Goal: Information Seeking & Learning: Learn about a topic

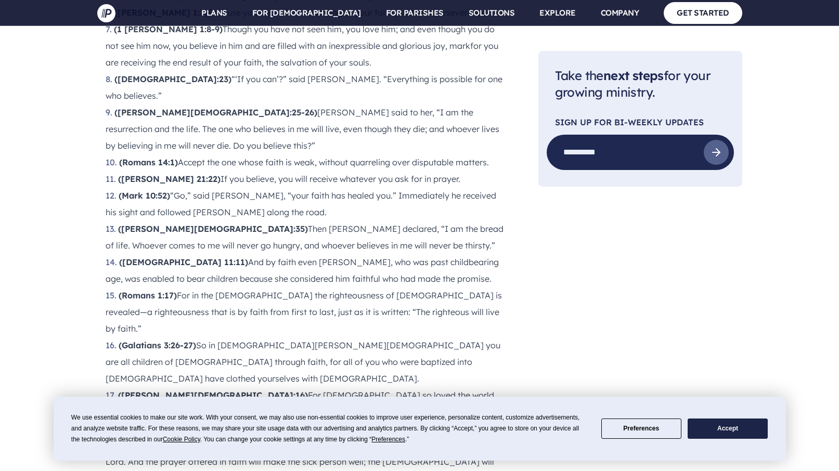
scroll to position [1388, 0]
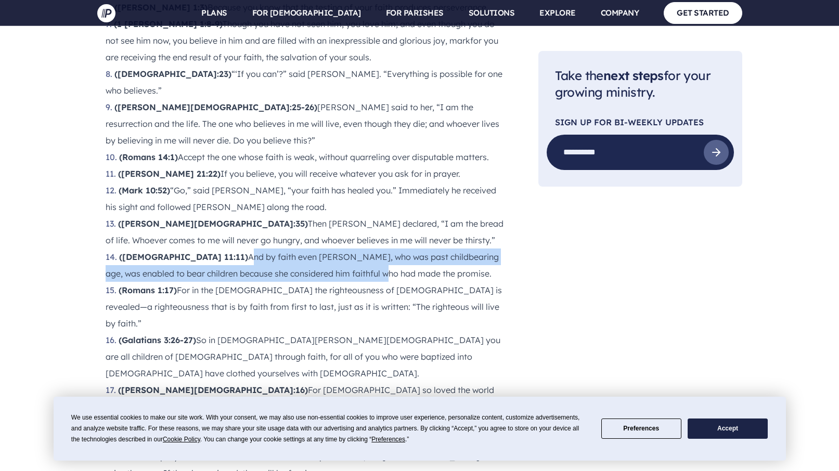
drag, startPoint x: 188, startPoint y: 111, endPoint x: 317, endPoint y: 125, distance: 130.3
click at [317, 249] on li "([DEMOGRAPHIC_DATA] 11:11) And by faith even [PERSON_NAME], who was past childb…" at bounding box center [306, 265] width 400 height 33
drag, startPoint x: 185, startPoint y: 110, endPoint x: 400, endPoint y: 127, distance: 215.6
click at [400, 249] on li "([DEMOGRAPHIC_DATA] 11:11) And by faith even [PERSON_NAME], who was past childb…" at bounding box center [306, 265] width 400 height 33
click at [404, 249] on li "([DEMOGRAPHIC_DATA] 11:11) And by faith even [PERSON_NAME], who was past childb…" at bounding box center [306, 265] width 400 height 33
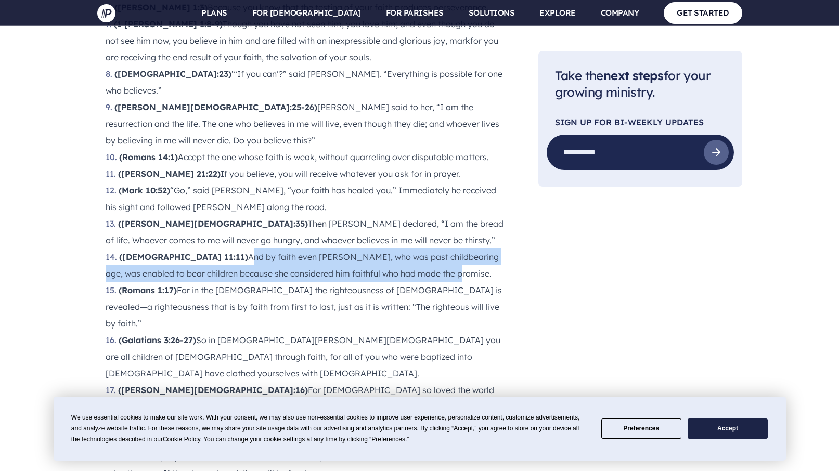
drag, startPoint x: 186, startPoint y: 108, endPoint x: 396, endPoint y: 125, distance: 211.0
click at [396, 249] on li "([DEMOGRAPHIC_DATA] 11:11) And by faith even [PERSON_NAME], who was past childb…" at bounding box center [306, 265] width 400 height 33
click at [89, 108] on div "Are you looking for some great [DEMOGRAPHIC_DATA] verses about faith? For many …" at bounding box center [301, 104] width 425 height 1709
drag, startPoint x: 186, startPoint y: 111, endPoint x: 420, endPoint y: 118, distance: 234.7
click at [420, 249] on li "([DEMOGRAPHIC_DATA] 11:11) And by faith even [PERSON_NAME], who was past childb…" at bounding box center [306, 265] width 400 height 33
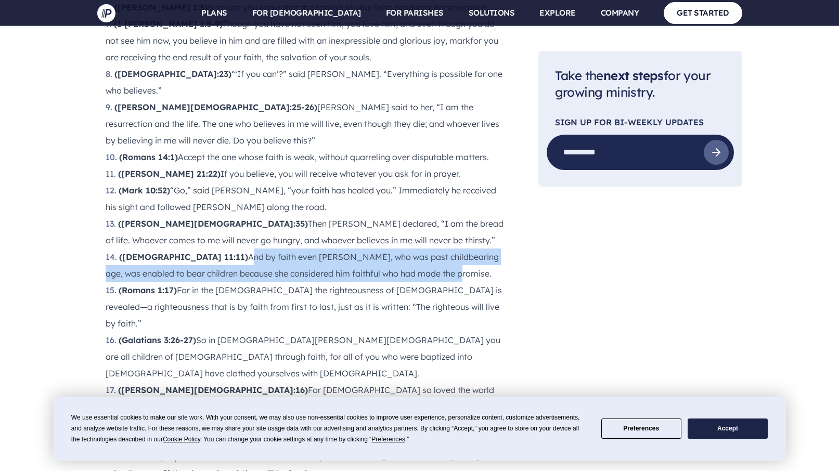
click at [734, 433] on button "Accept" at bounding box center [728, 429] width 80 height 20
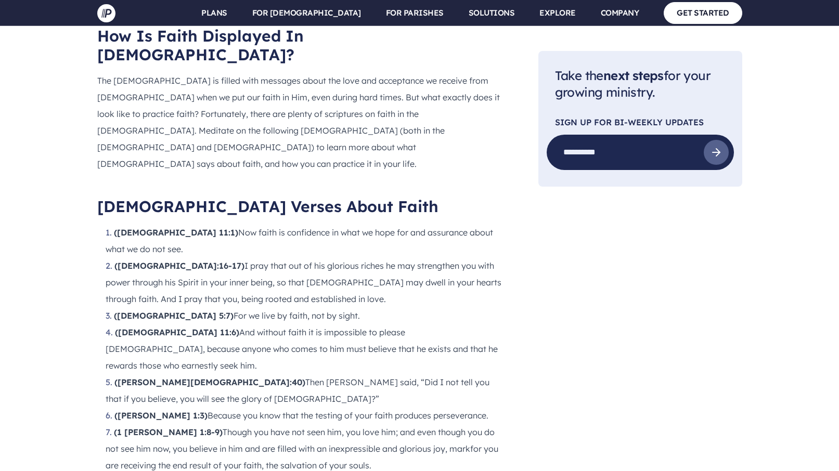
scroll to position [980, 0]
drag, startPoint x: 172, startPoint y: 132, endPoint x: 194, endPoint y: 150, distance: 28.4
click at [195, 223] on li "([DEMOGRAPHIC_DATA] 11:1) Now faith is confidence in what we hope for and assur…" at bounding box center [306, 239] width 400 height 33
drag, startPoint x: 174, startPoint y: 130, endPoint x: 190, endPoint y: 142, distance: 20.8
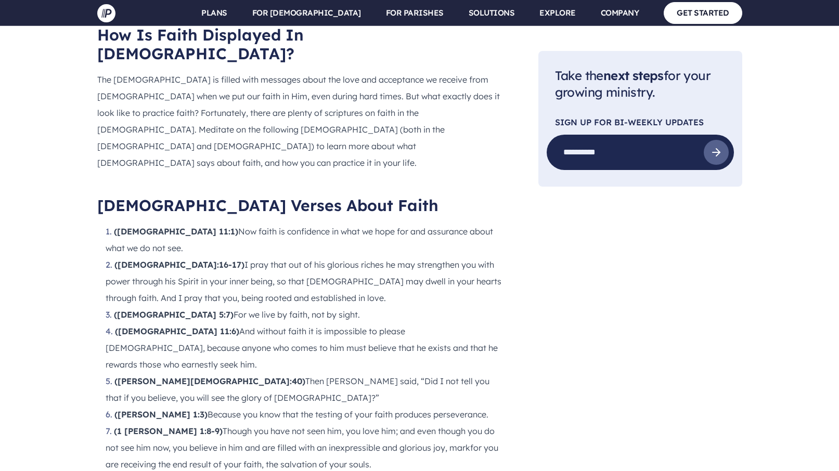
click at [190, 223] on li "([DEMOGRAPHIC_DATA] 11:1) Now faith is confidence in what we hope for and assur…" at bounding box center [306, 239] width 400 height 33
drag, startPoint x: 175, startPoint y: 133, endPoint x: 186, endPoint y: 148, distance: 19.4
click at [186, 223] on li "([DEMOGRAPHIC_DATA] 11:1) Now faith is confidence in what we hope for and assur…" at bounding box center [306, 239] width 400 height 33
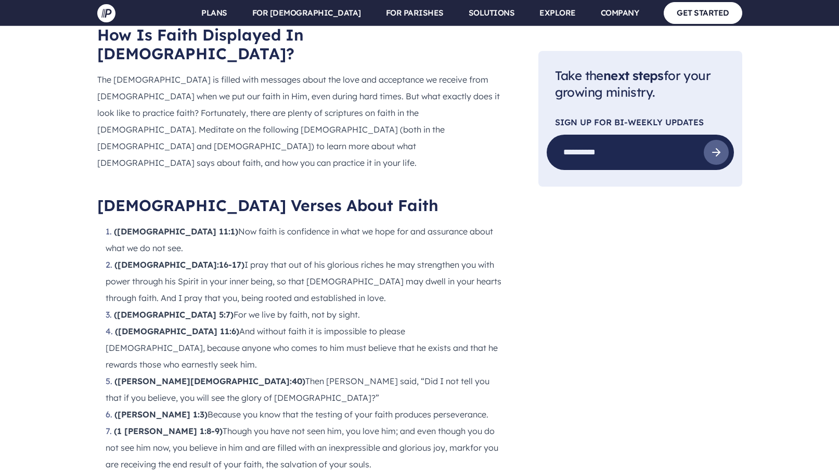
drag, startPoint x: 177, startPoint y: 132, endPoint x: 183, endPoint y: 145, distance: 14.2
click at [183, 223] on li "([DEMOGRAPHIC_DATA] 11:1) Now faith is confidence in what we hope for and assur…" at bounding box center [306, 239] width 400 height 33
click at [136, 223] on li "([DEMOGRAPHIC_DATA] 11:1) Now faith is confidence in what we hope for and assur…" at bounding box center [306, 239] width 400 height 33
drag, startPoint x: 175, startPoint y: 133, endPoint x: 182, endPoint y: 143, distance: 12.4
click at [182, 223] on li "([DEMOGRAPHIC_DATA] 11:1) Now faith is confidence in what we hope for and assur…" at bounding box center [306, 239] width 400 height 33
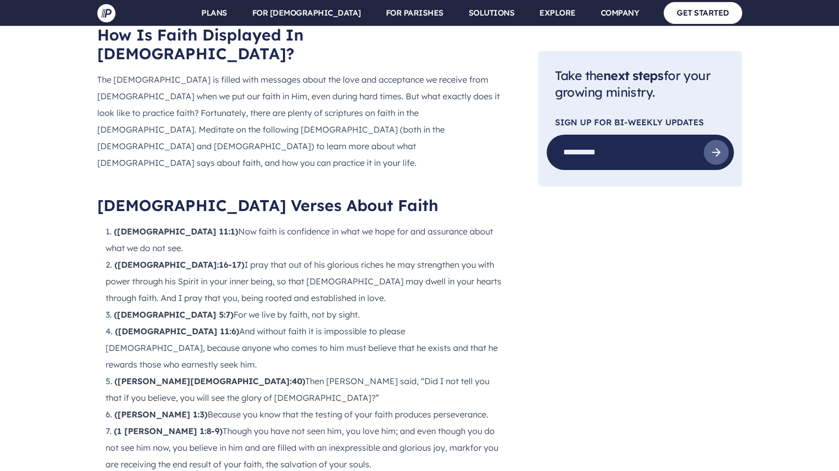
click at [181, 223] on li "([DEMOGRAPHIC_DATA] 11:1) Now faith is confidence in what we hope for and assur…" at bounding box center [306, 239] width 400 height 33
drag, startPoint x: 174, startPoint y: 130, endPoint x: 187, endPoint y: 144, distance: 18.8
click at [187, 223] on li "([DEMOGRAPHIC_DATA] 11:1) Now faith is confidence in what we hope for and assur…" at bounding box center [306, 239] width 400 height 33
click at [250, 223] on li "([DEMOGRAPHIC_DATA] 11:1) Now faith is confidence in what we hope for and assur…" at bounding box center [306, 239] width 400 height 33
drag, startPoint x: 176, startPoint y: 134, endPoint x: 187, endPoint y: 147, distance: 17.0
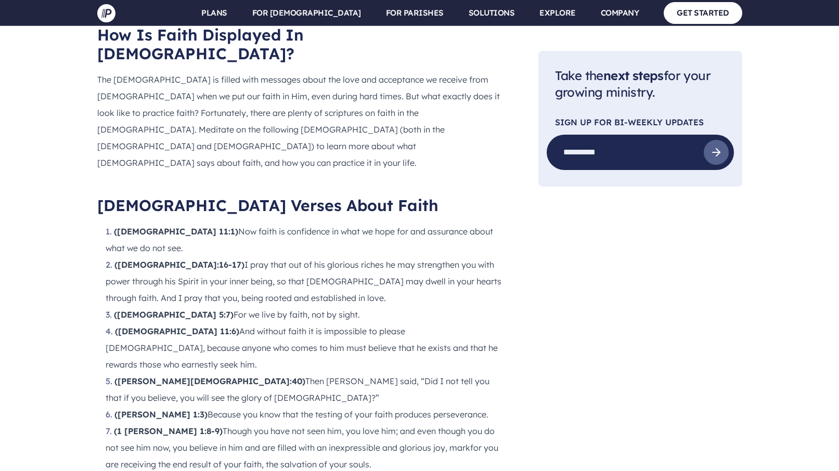
click at [187, 223] on li "([DEMOGRAPHIC_DATA] 11:1) Now faith is confidence in what we hope for and assur…" at bounding box center [306, 239] width 400 height 33
drag, startPoint x: 176, startPoint y: 131, endPoint x: 186, endPoint y: 148, distance: 20.0
click at [186, 223] on li "([DEMOGRAPHIC_DATA] 11:1) Now faith is confidence in what we hope for and assur…" at bounding box center [306, 239] width 400 height 33
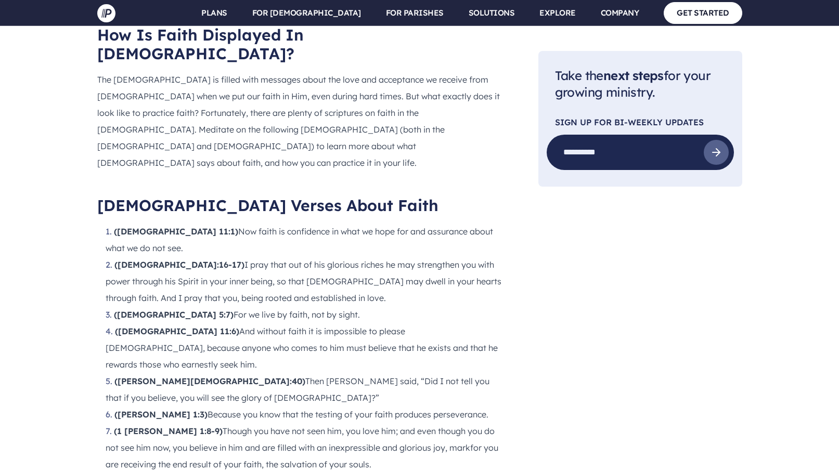
drag, startPoint x: 175, startPoint y: 129, endPoint x: 200, endPoint y: 145, distance: 29.3
click at [200, 223] on li "([DEMOGRAPHIC_DATA] 11:1) Now faith is confidence in what we hope for and assur…" at bounding box center [306, 239] width 400 height 33
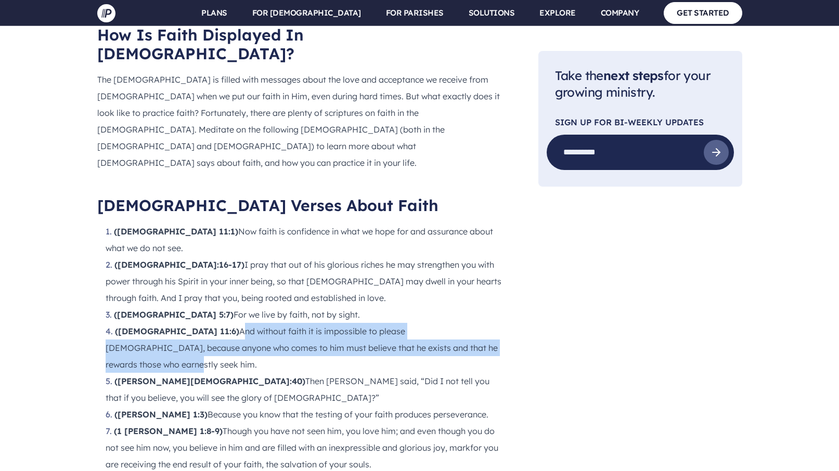
drag, startPoint x: 178, startPoint y: 233, endPoint x: 432, endPoint y: 249, distance: 254.9
click at [432, 323] on li "([DEMOGRAPHIC_DATA] 11:6) And without faith it is impossible to please [DEMOGRA…" at bounding box center [306, 348] width 400 height 50
copy li "And without faith it is impossible to please [DEMOGRAPHIC_DATA], because anyone…"
